Goal: Information Seeking & Learning: Learn about a topic

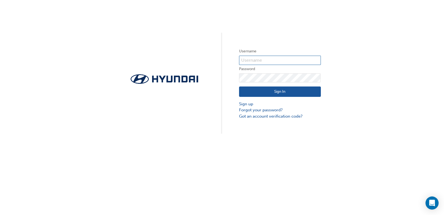
type input "24265"
click at [283, 92] on button "Sign In" at bounding box center [280, 91] width 82 height 10
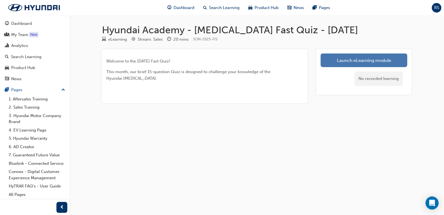
click at [359, 64] on link "Launch eLearning module" at bounding box center [364, 60] width 87 height 14
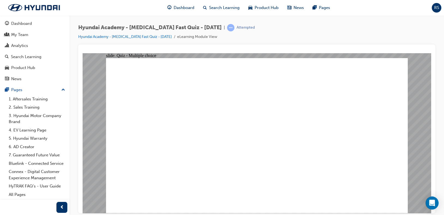
radio input "true"
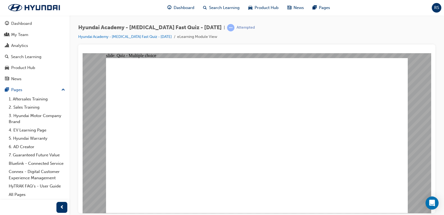
radio input "true"
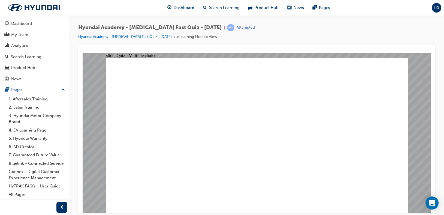
checkbox input "true"
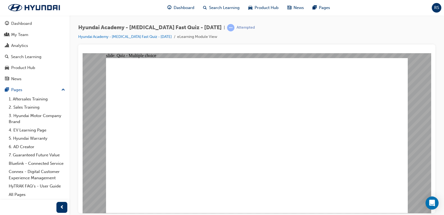
radio input "false"
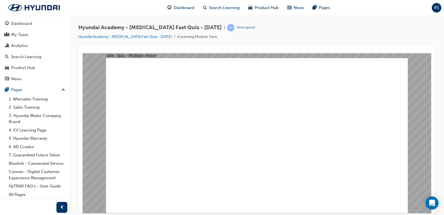
radio input "true"
checkbox input "true"
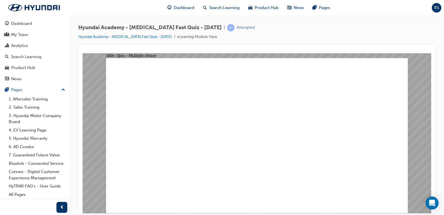
radio input "true"
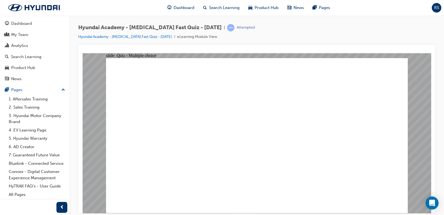
checkbox input "true"
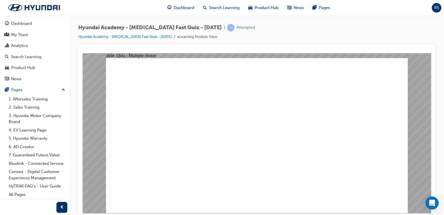
checkbox input "true"
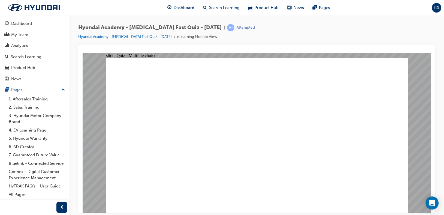
checkbox input "false"
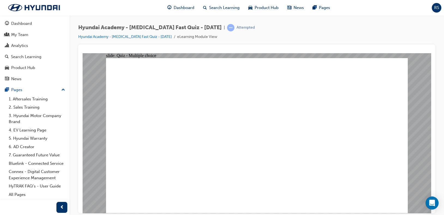
checkbox input "true"
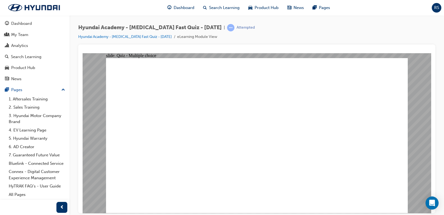
checkbox input "true"
radio input "true"
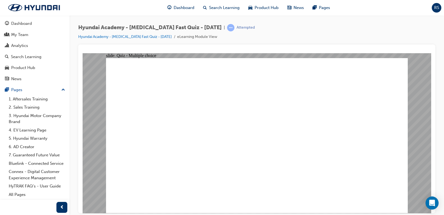
checkbox input "true"
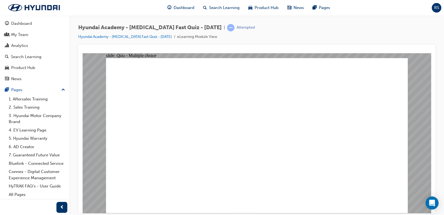
checkbox input "true"
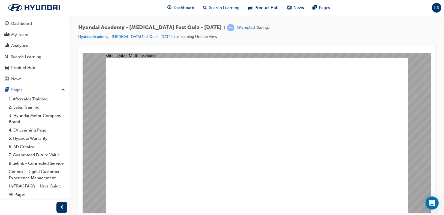
radio input "true"
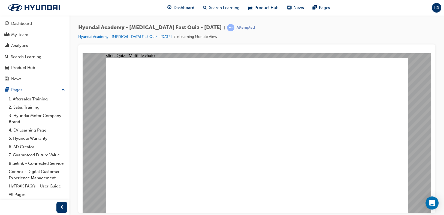
radio input "true"
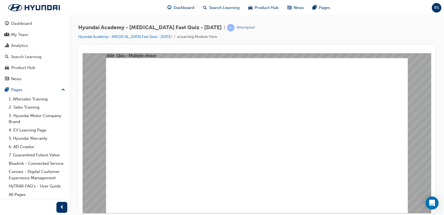
radio input "true"
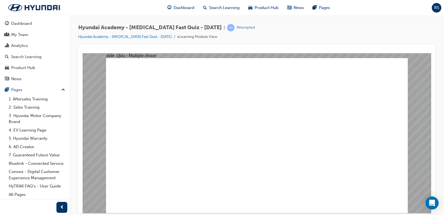
radio input "true"
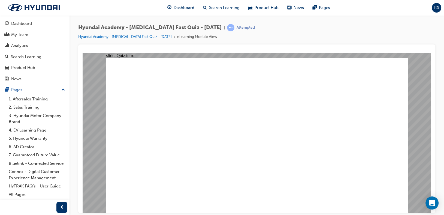
radio input "true"
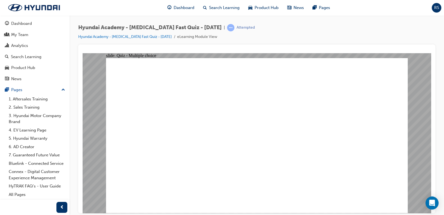
radio input "true"
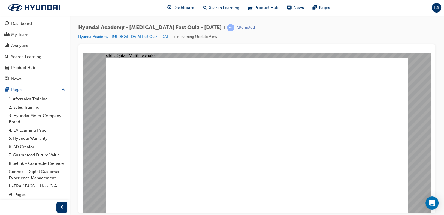
checkbox input "true"
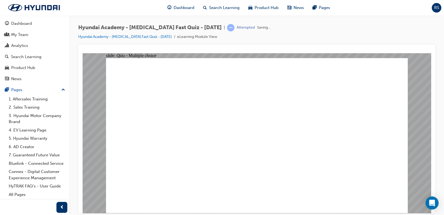
radio input "true"
checkbox input "true"
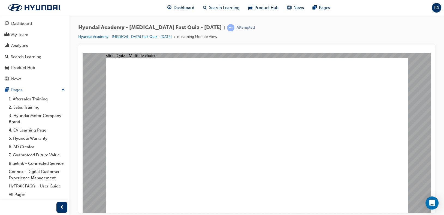
checkbox input "true"
drag, startPoint x: 275, startPoint y: 168, endPoint x: 274, endPoint y: 162, distance: 6.3
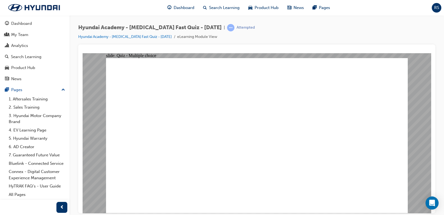
radio input "true"
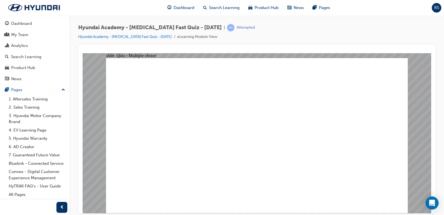
radio input "false"
radio input "true"
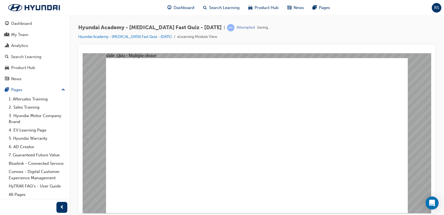
checkbox input "true"
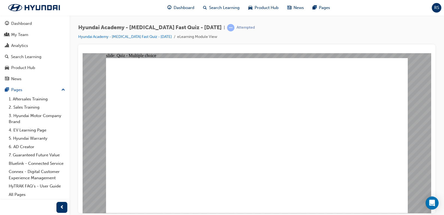
checkbox input "true"
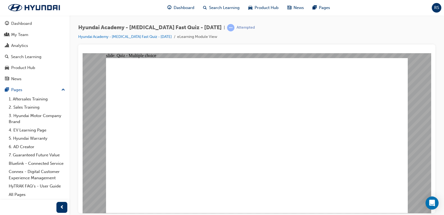
checkbox input "true"
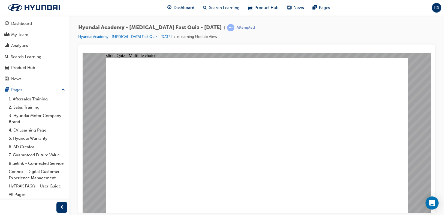
checkbox input "true"
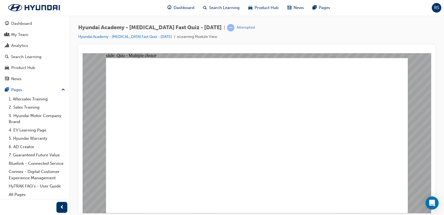
radio input "true"
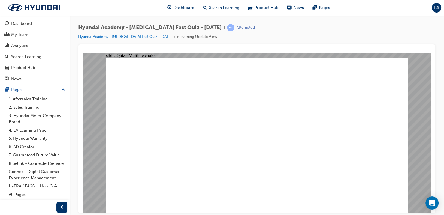
checkbox input "true"
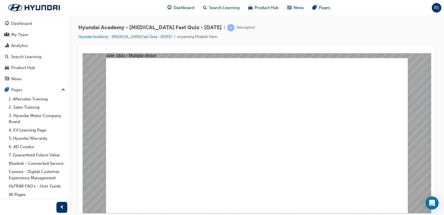
checkbox input "true"
radio input "true"
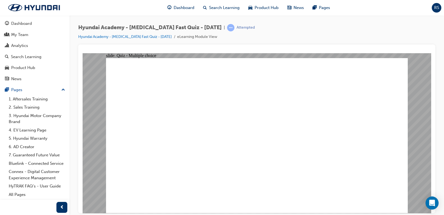
radio input "true"
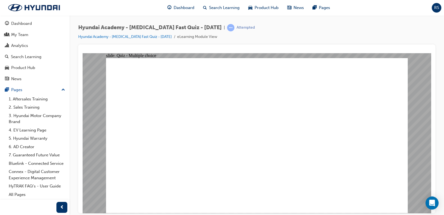
drag, startPoint x: 283, startPoint y: 153, endPoint x: 397, endPoint y: 187, distance: 118.5
radio input "true"
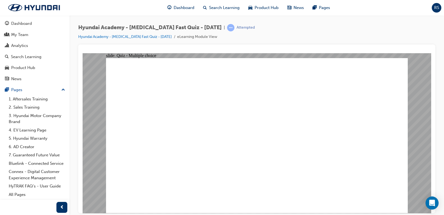
radio input "true"
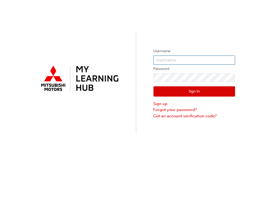
type input "0005605911"
click at [189, 92] on button "Sign In" at bounding box center [195, 91] width 82 height 10
